Goal: Check status: Check status

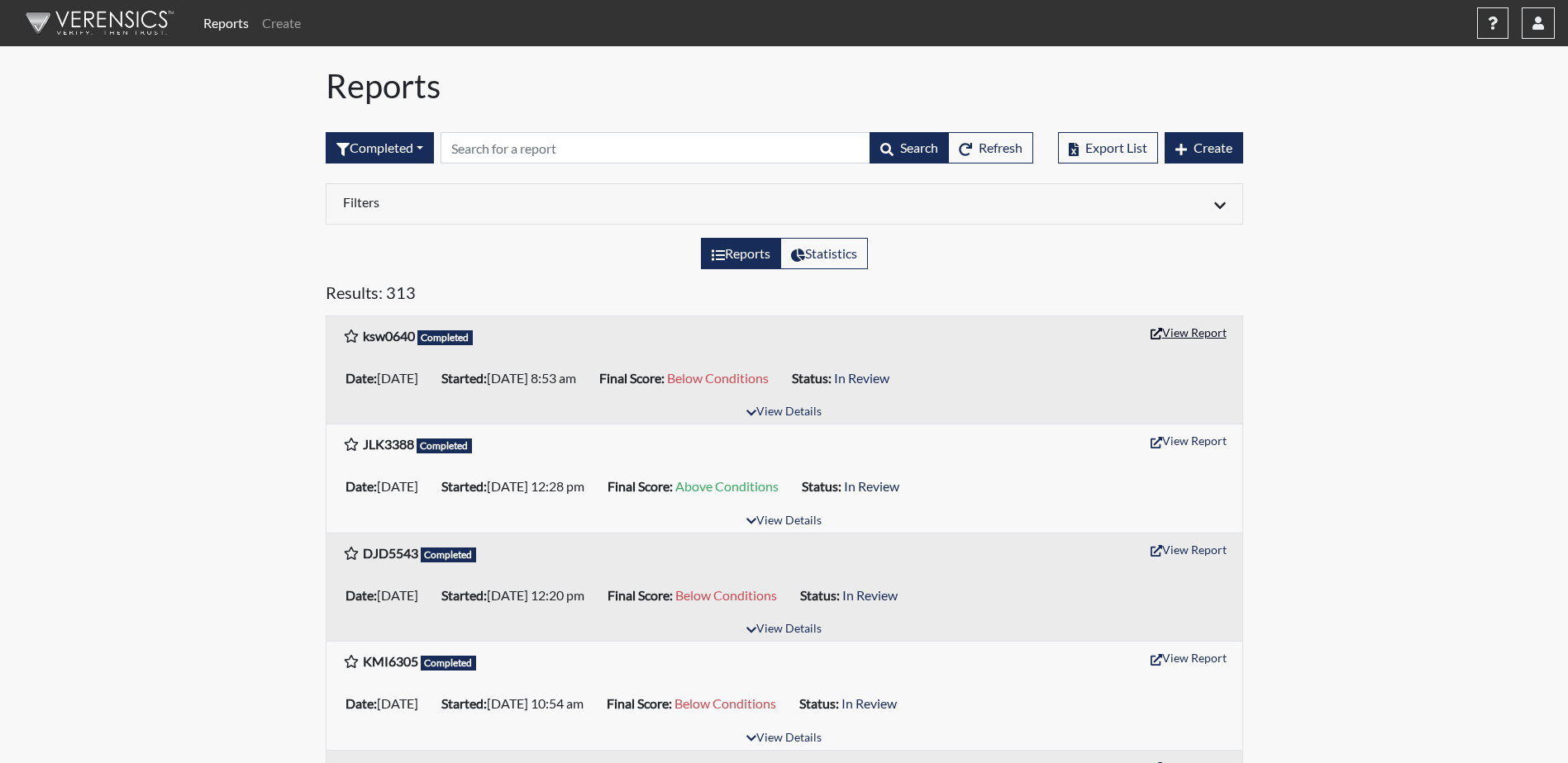
click at [1166, 334] on button "View Report" at bounding box center [1188, 332] width 91 height 26
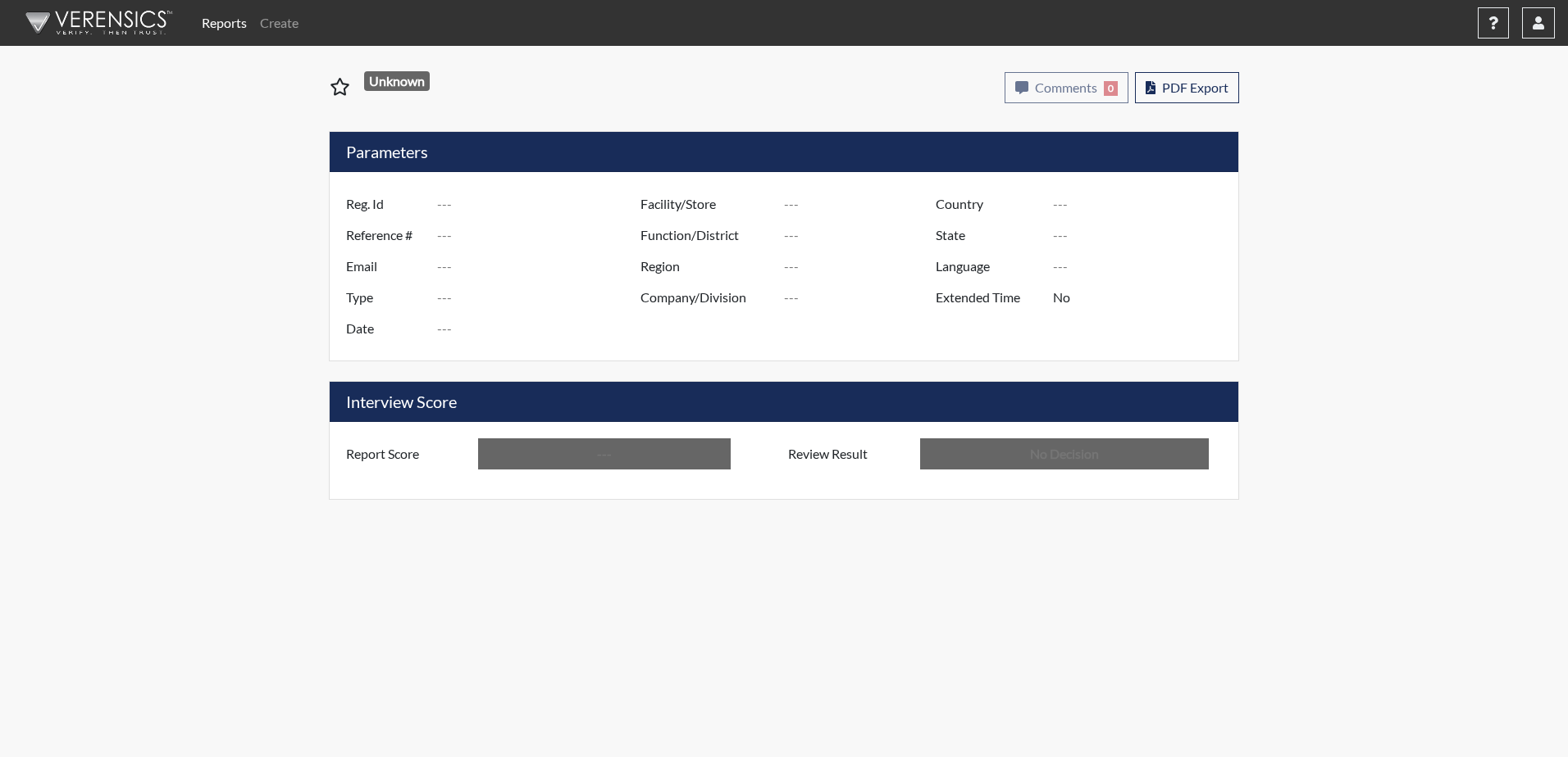
type input "ksw0640"
type input "50941"
type input "---"
type input "Corrections Pre-Employment"
type input "[DATE]"
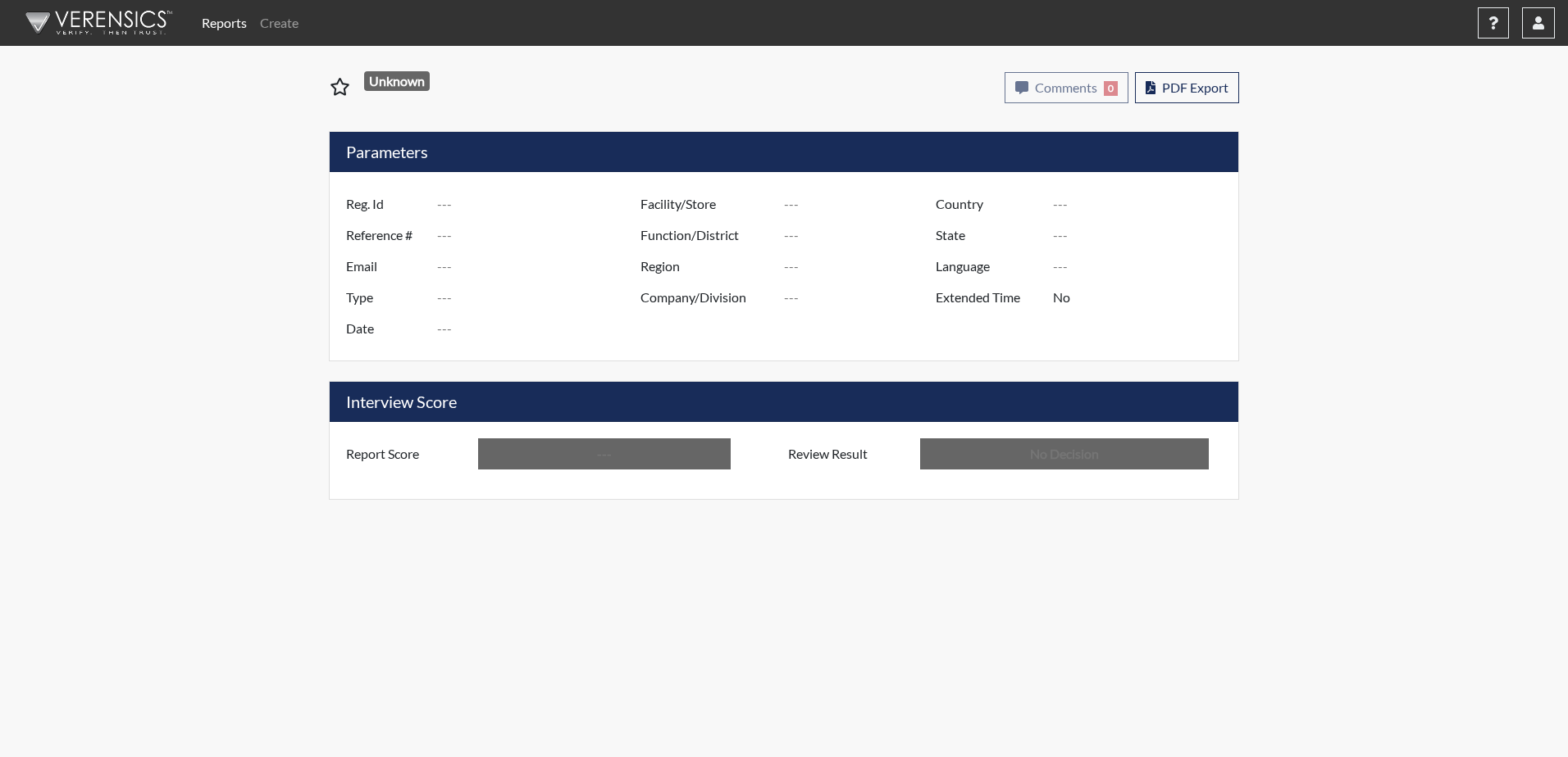
type input "[PERSON_NAME]"
type input "[GEOGRAPHIC_DATA]"
type input "[US_STATE]"
type input "English"
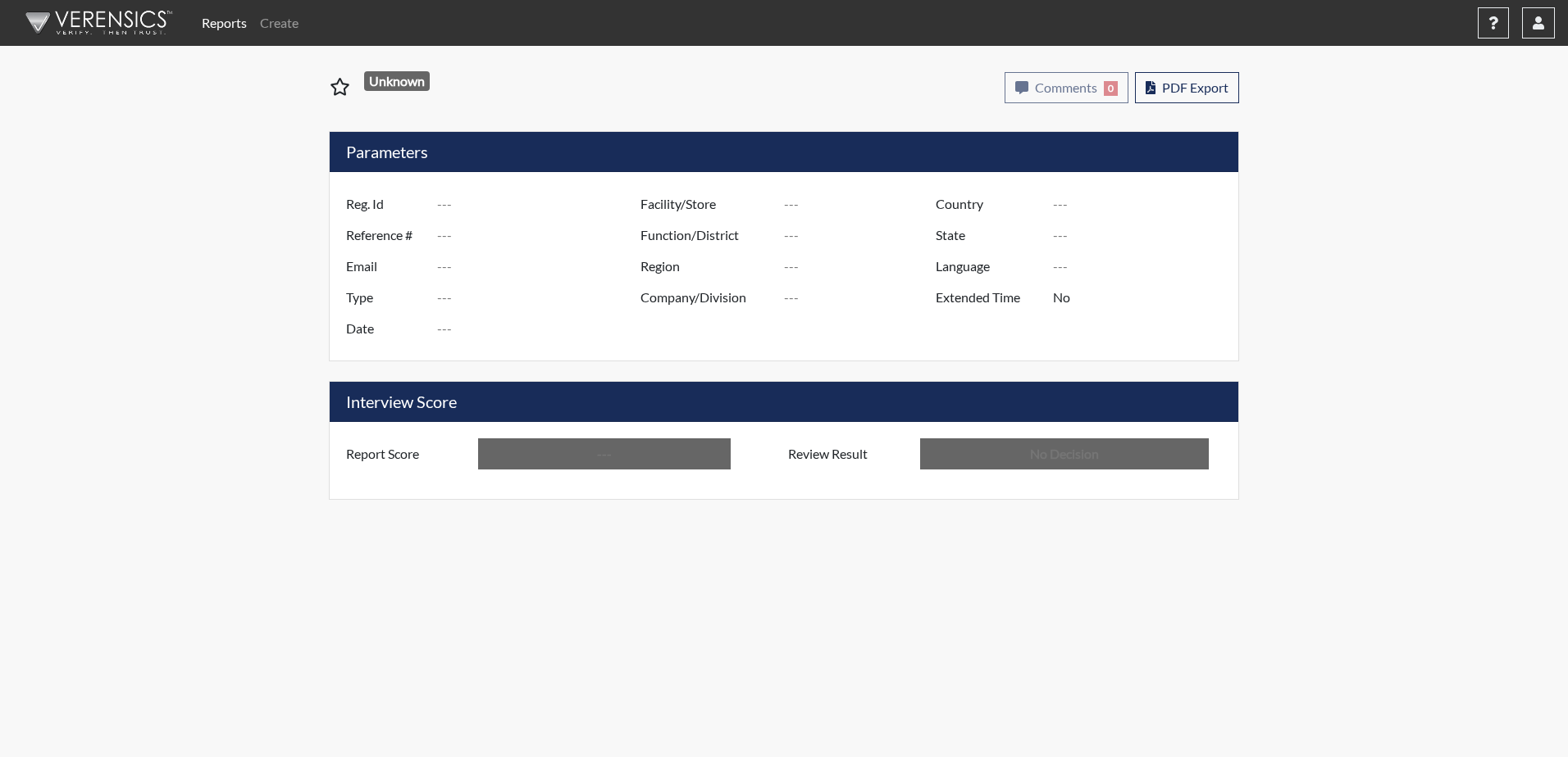
type input "Below Conditions"
type input "In Review"
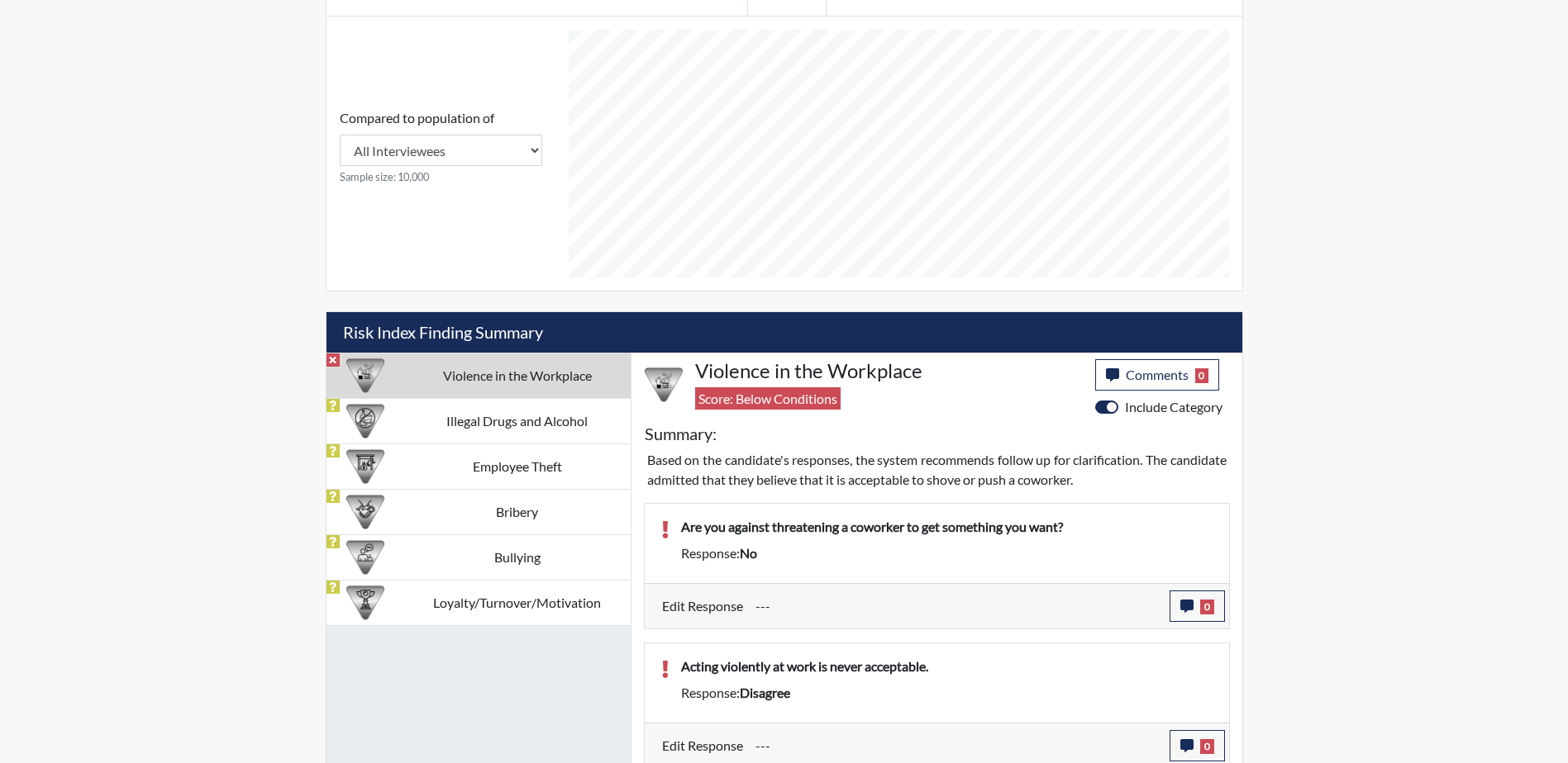
scroll to position [687, 0]
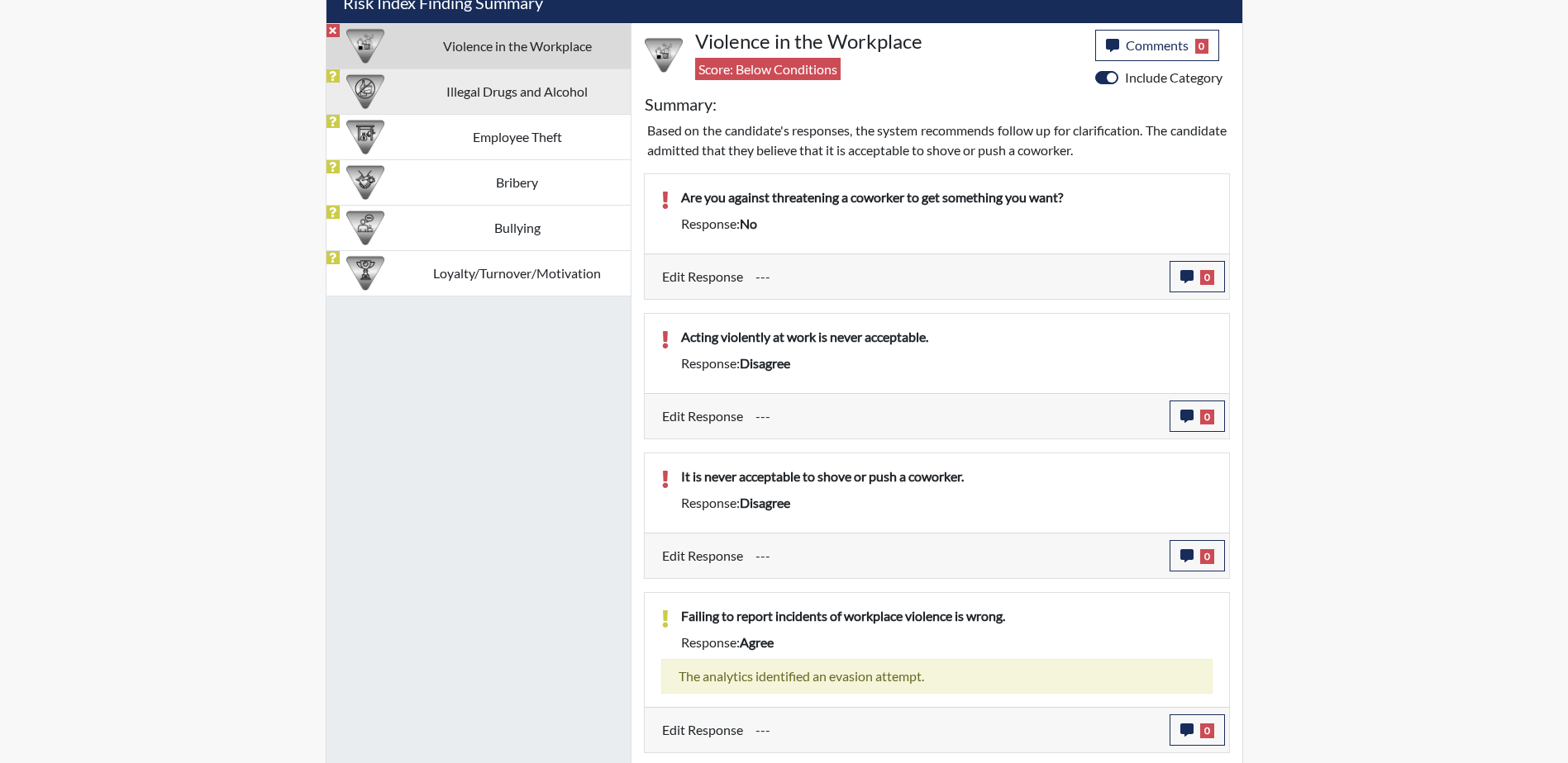
click at [422, 86] on td "Illegal Drugs and Alcohol" at bounding box center [518, 92] width 227 height 46
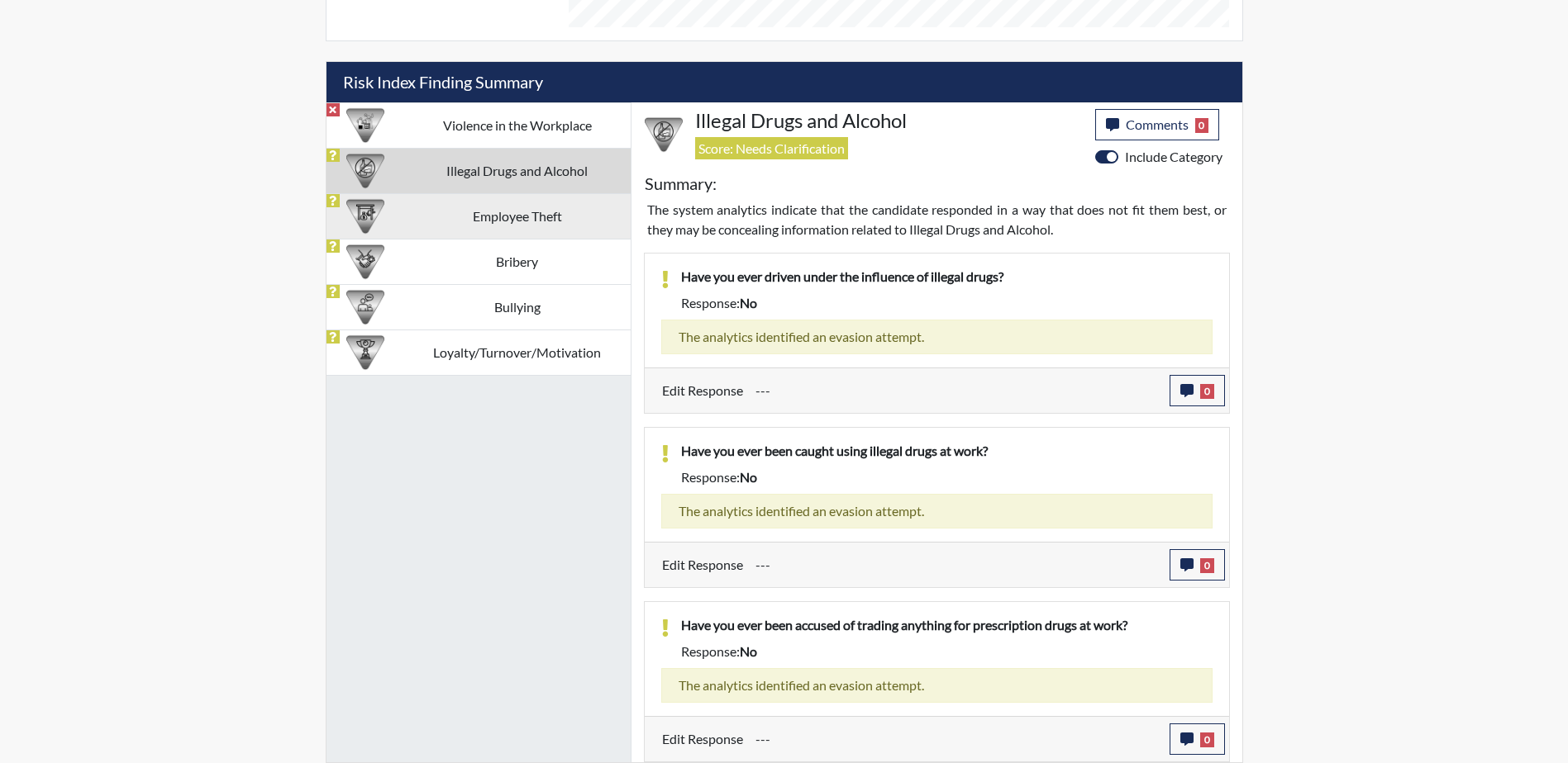
click at [447, 213] on td "Employee Theft" at bounding box center [518, 216] width 227 height 46
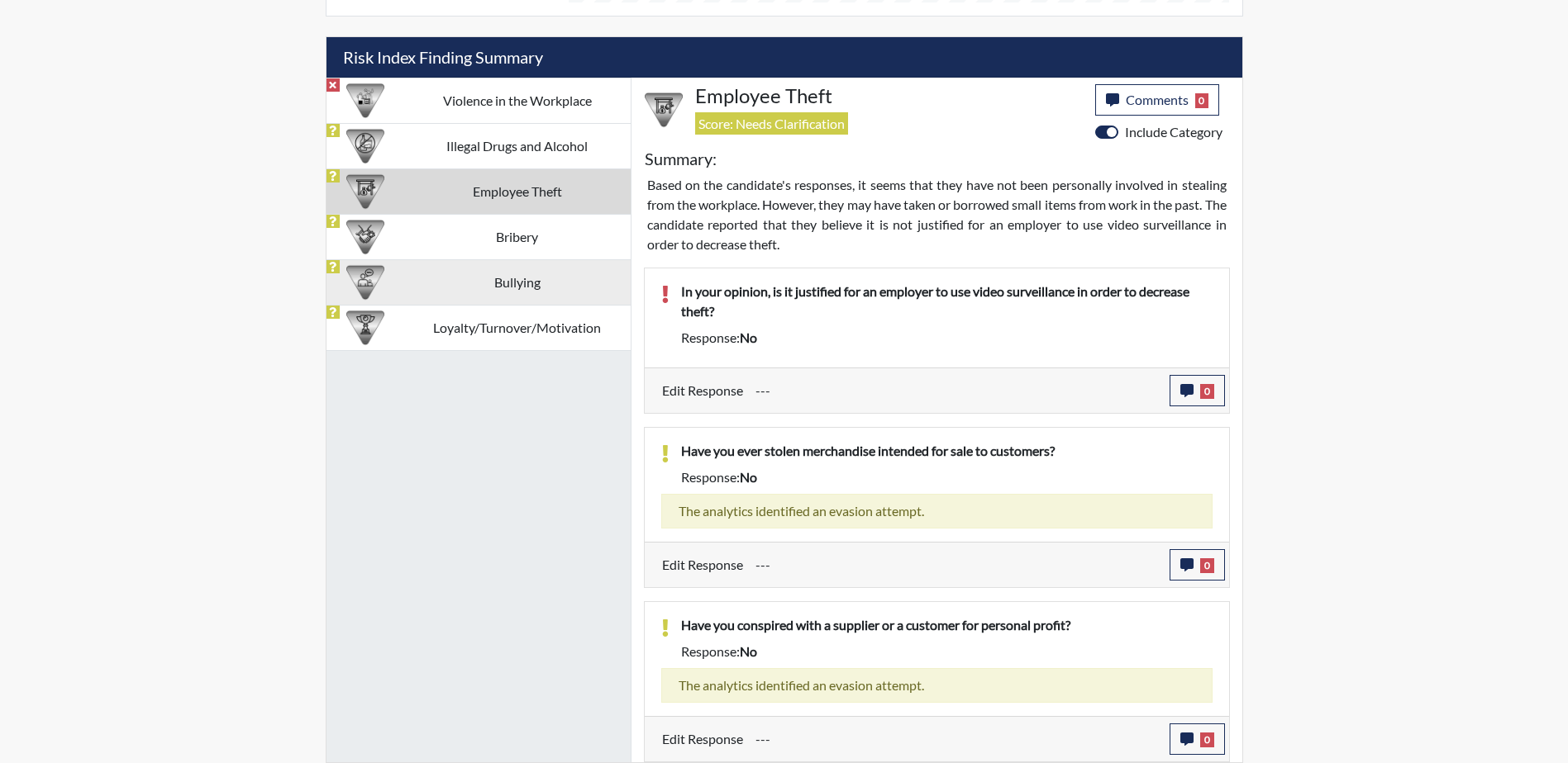
click at [454, 270] on td "Bullying" at bounding box center [518, 282] width 227 height 46
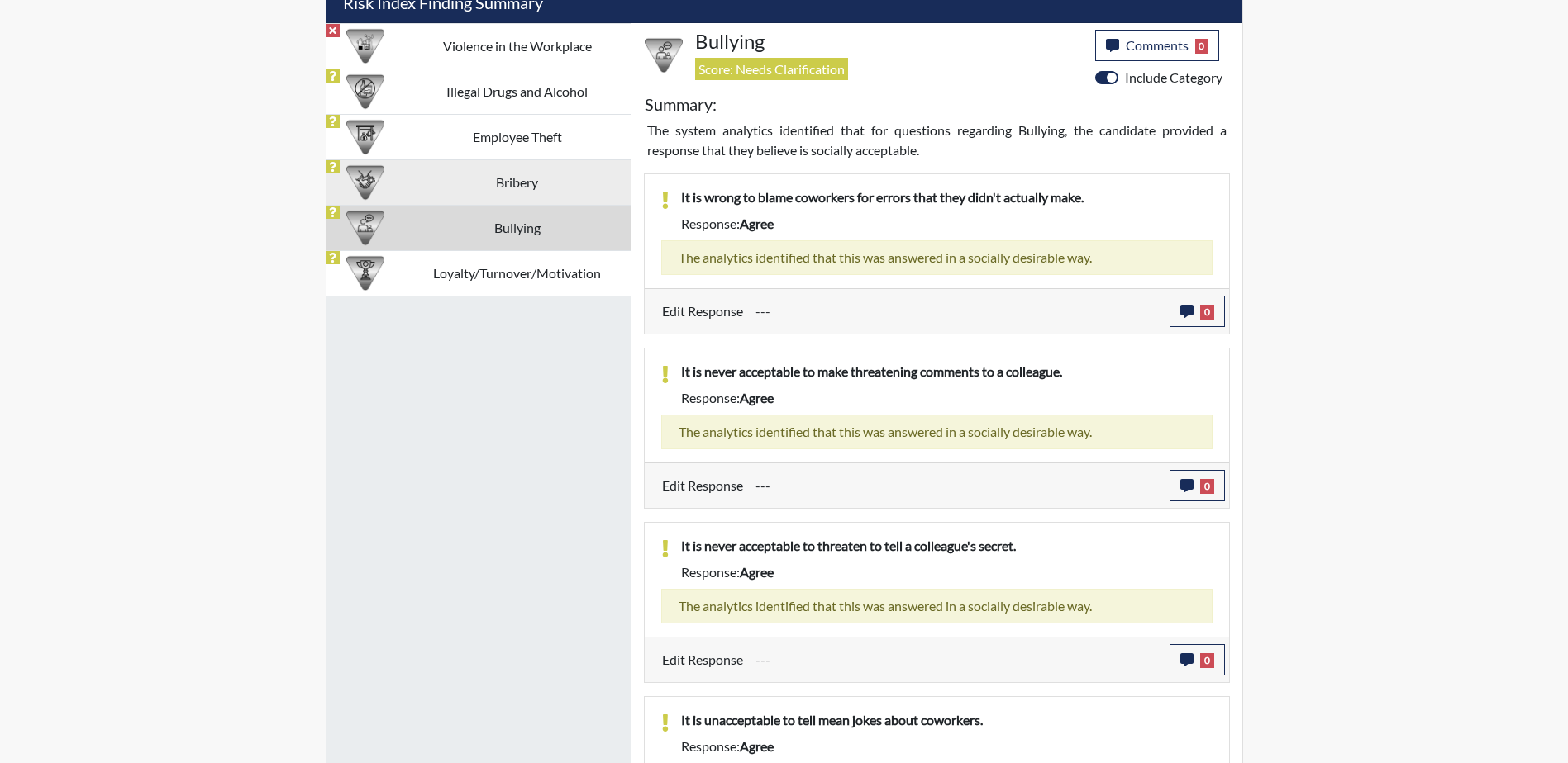
click at [457, 182] on td "Bribery" at bounding box center [518, 183] width 227 height 46
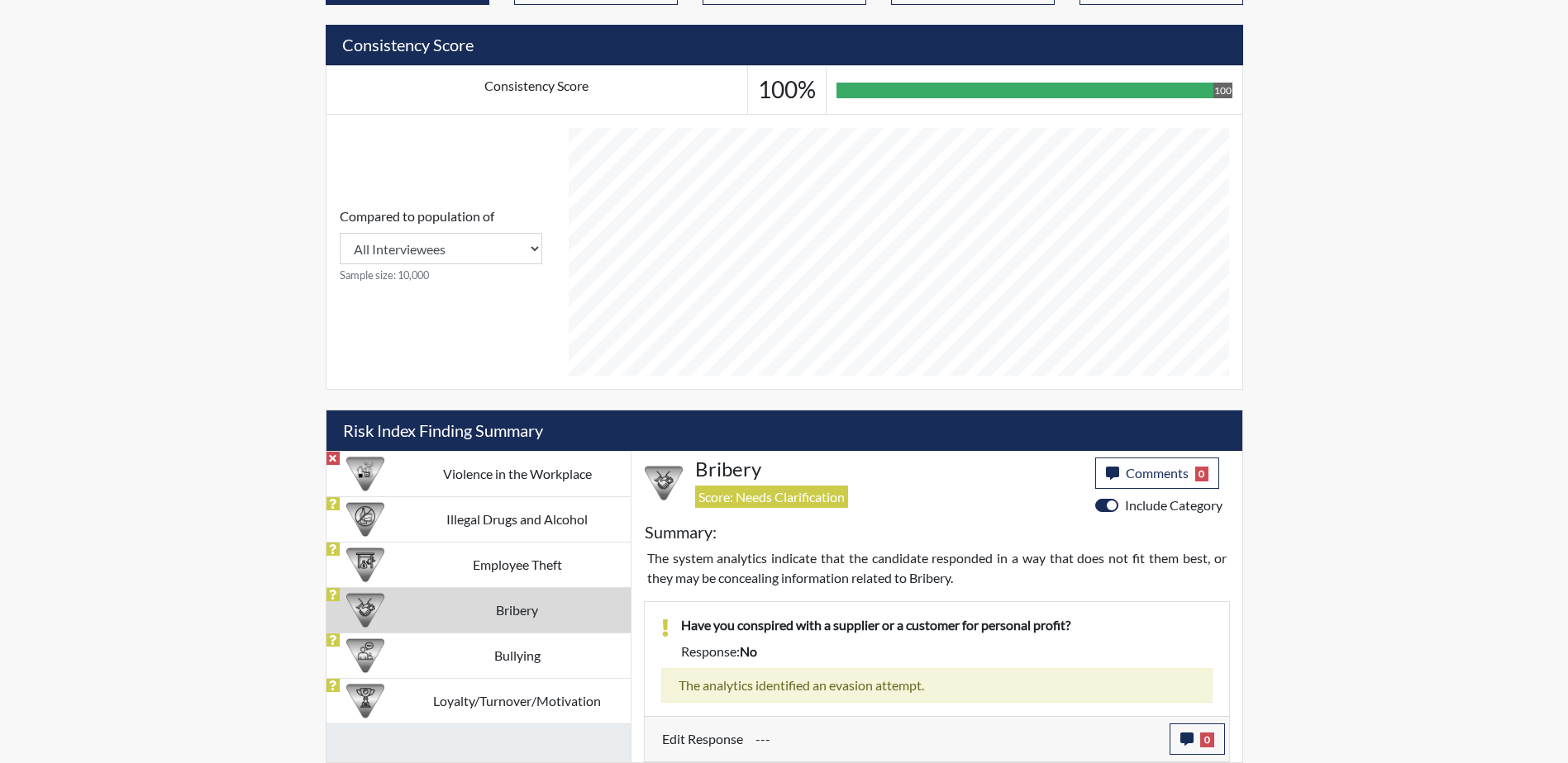
scroll to position [590, 0]
click at [470, 717] on td "Loyalty/Turnover/Motivation" at bounding box center [518, 701] width 227 height 46
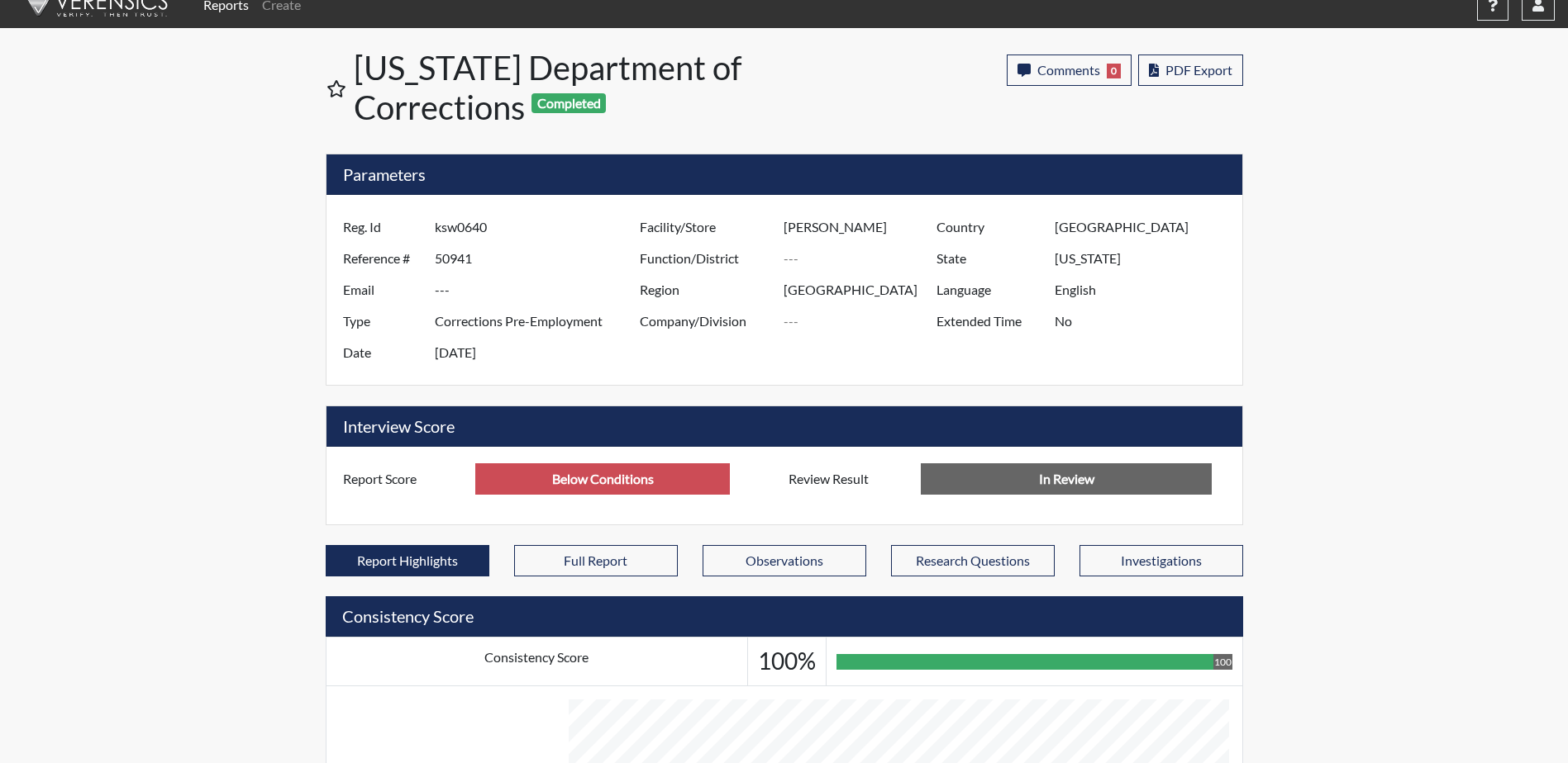
scroll to position [0, 0]
